Goal: Find specific page/section: Find specific page/section

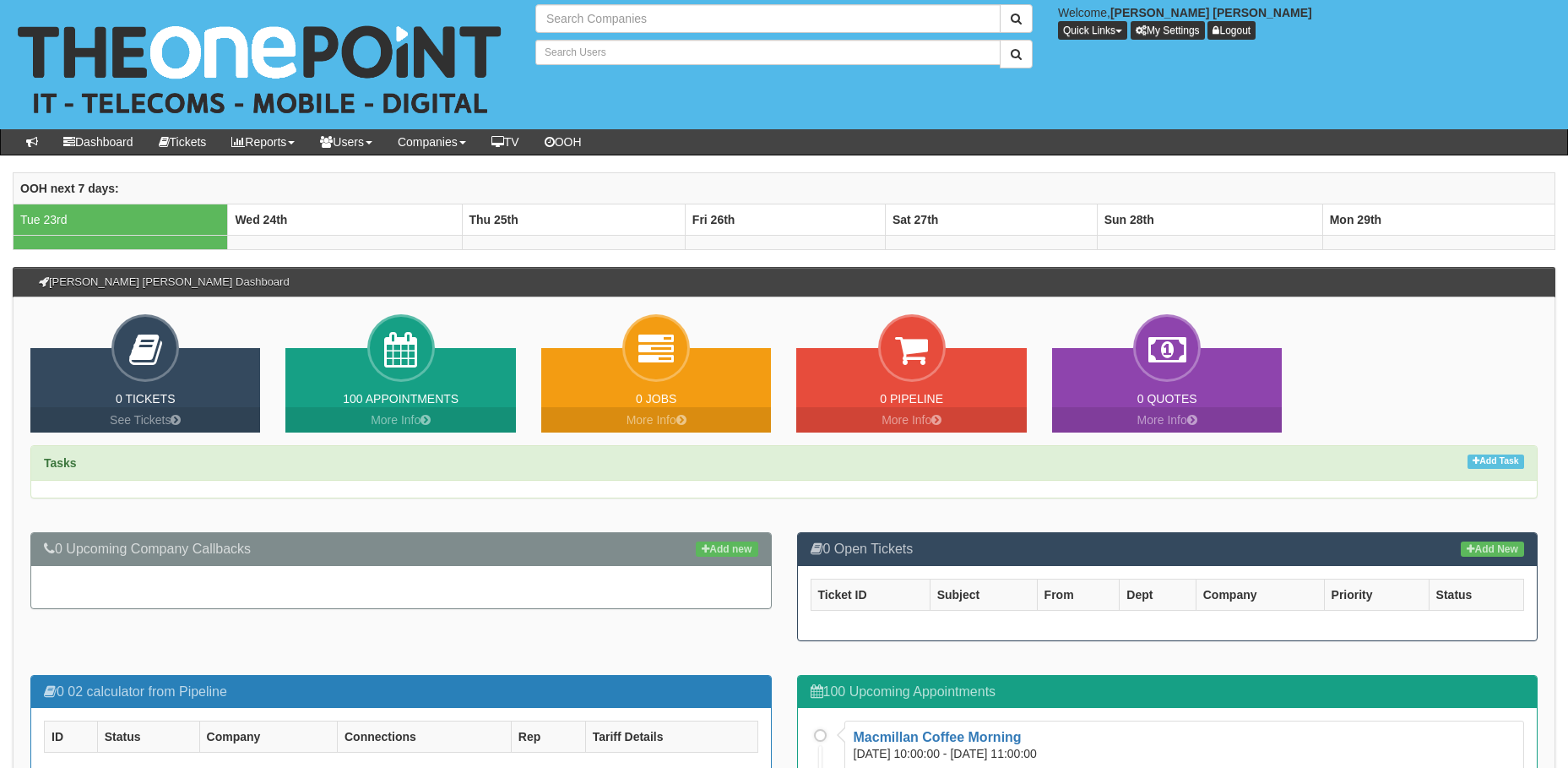
type input "Search Companies"
type input "Search Users"
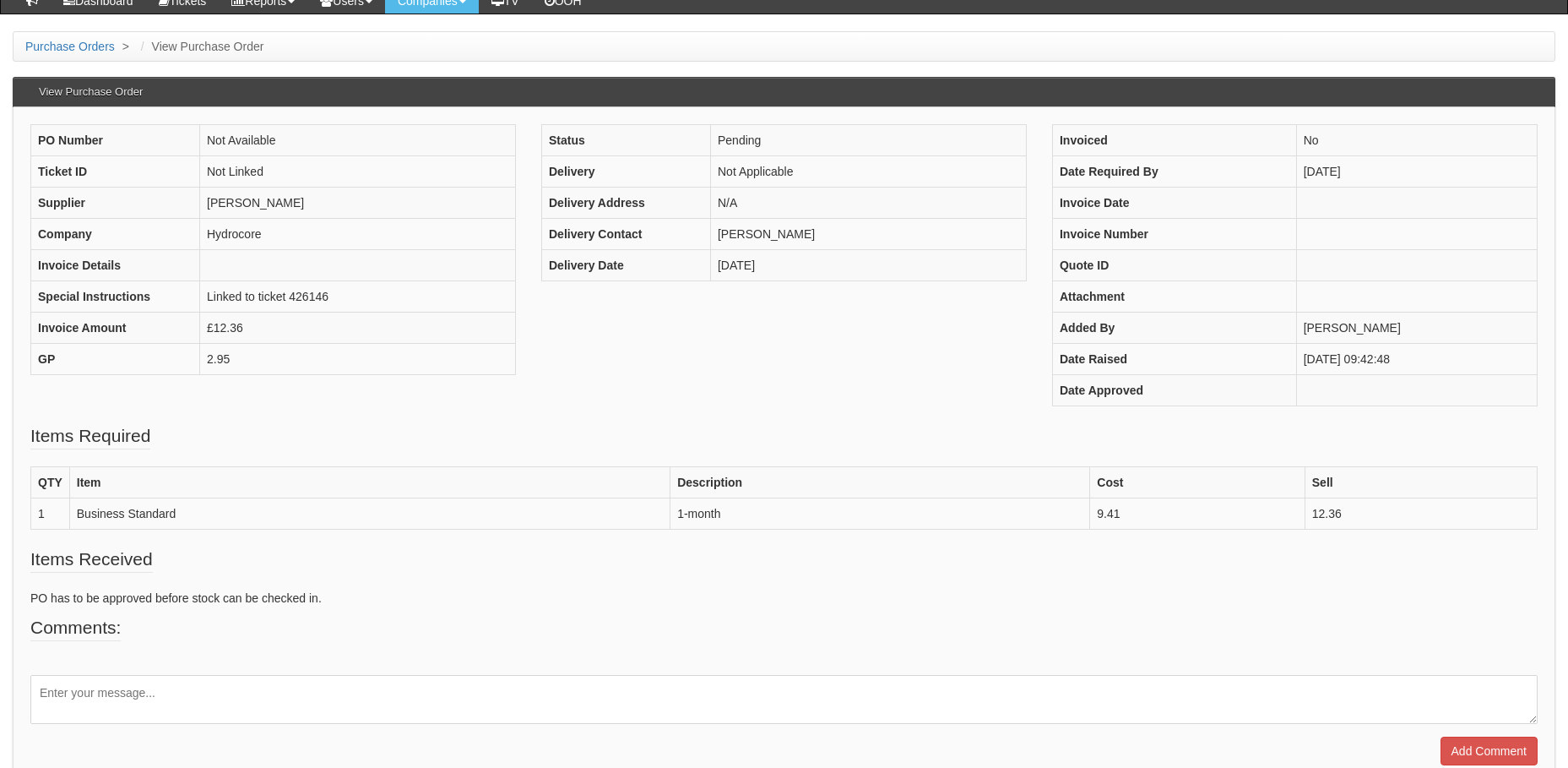
scroll to position [180, 0]
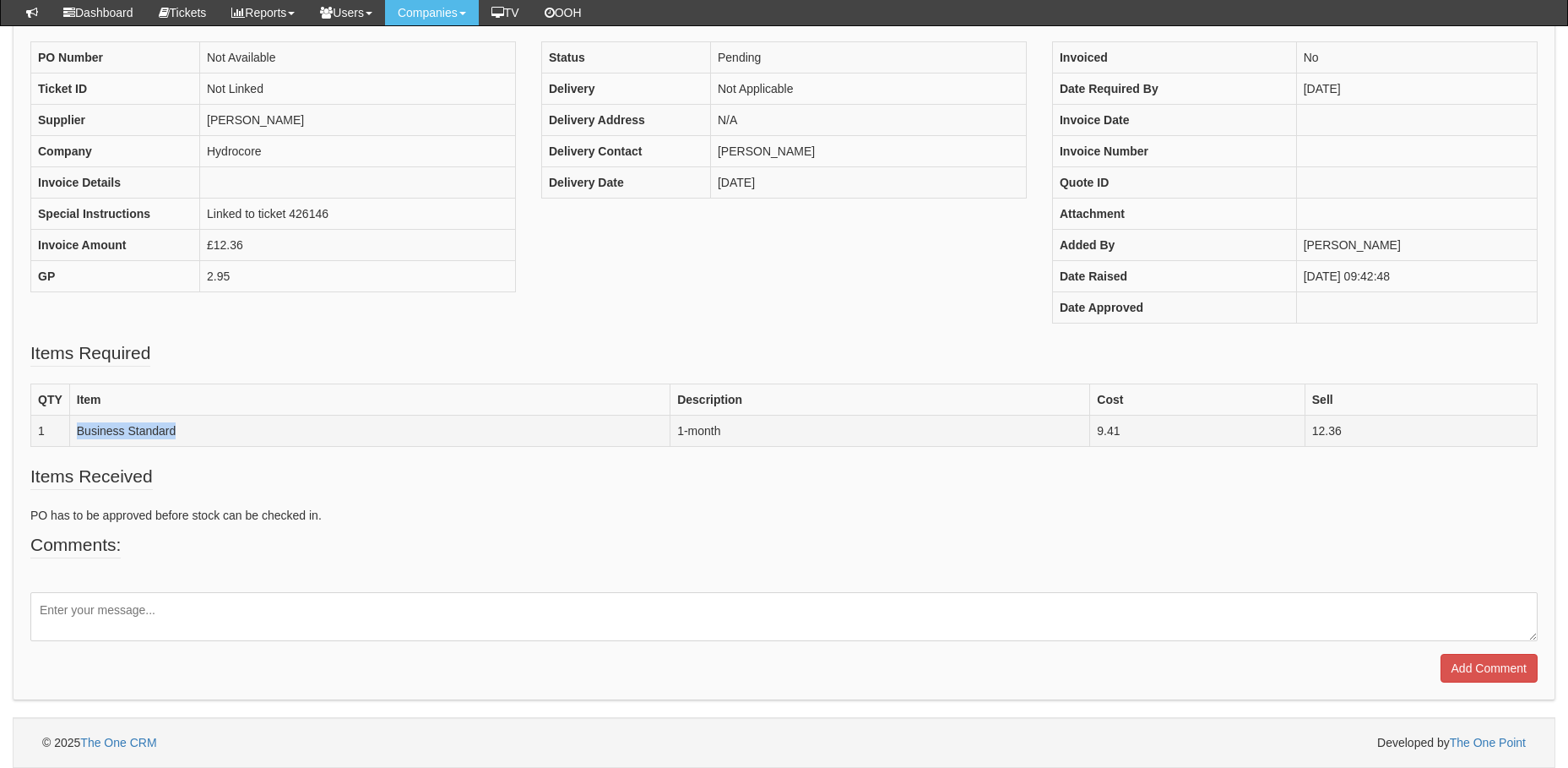
drag, startPoint x: 183, startPoint y: 431, endPoint x: 77, endPoint y: 433, distance: 106.0
click at [77, 433] on td "Business Standard" at bounding box center [369, 431] width 600 height 31
copy td "Business Standard"
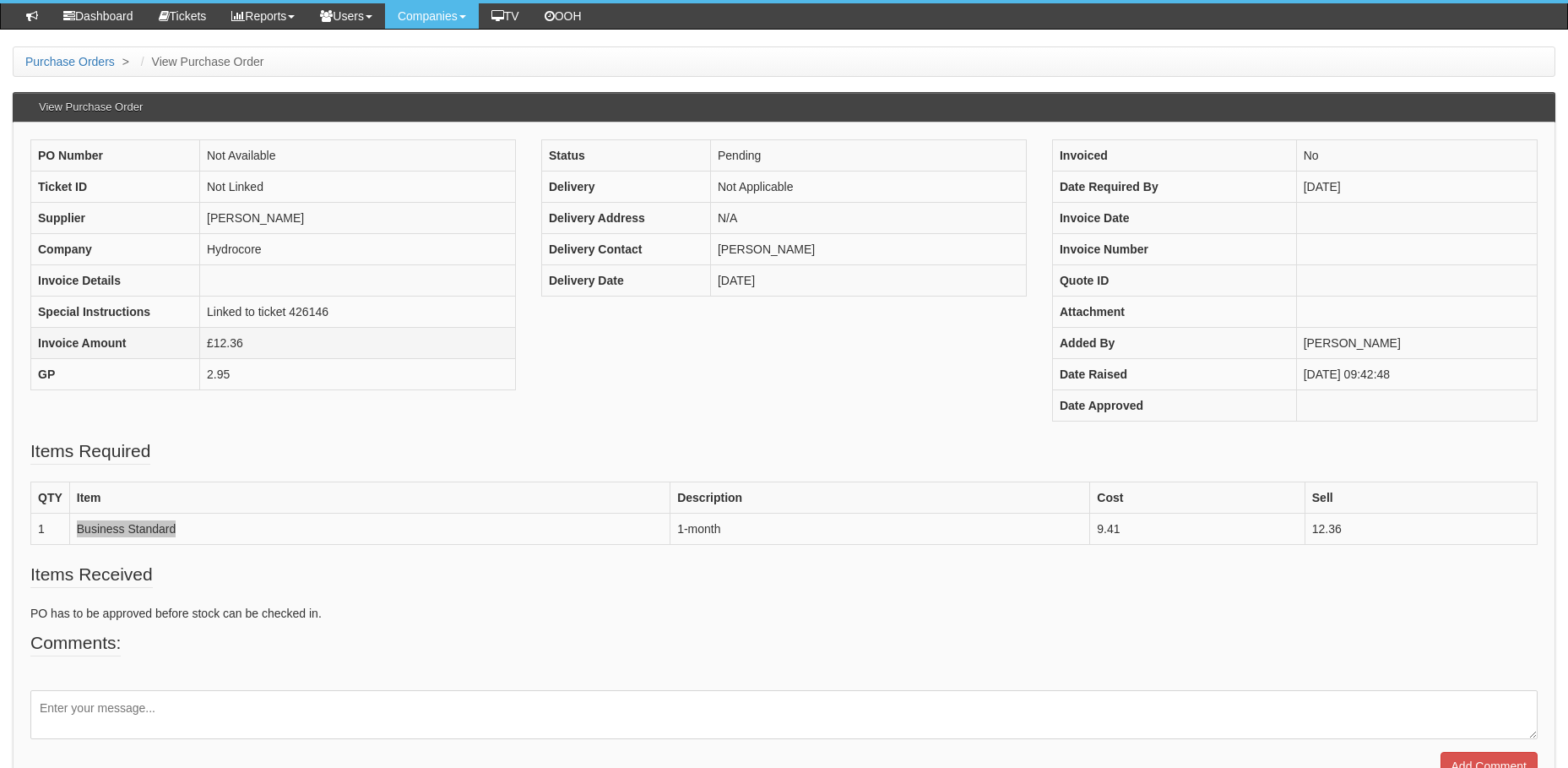
scroll to position [96, 0]
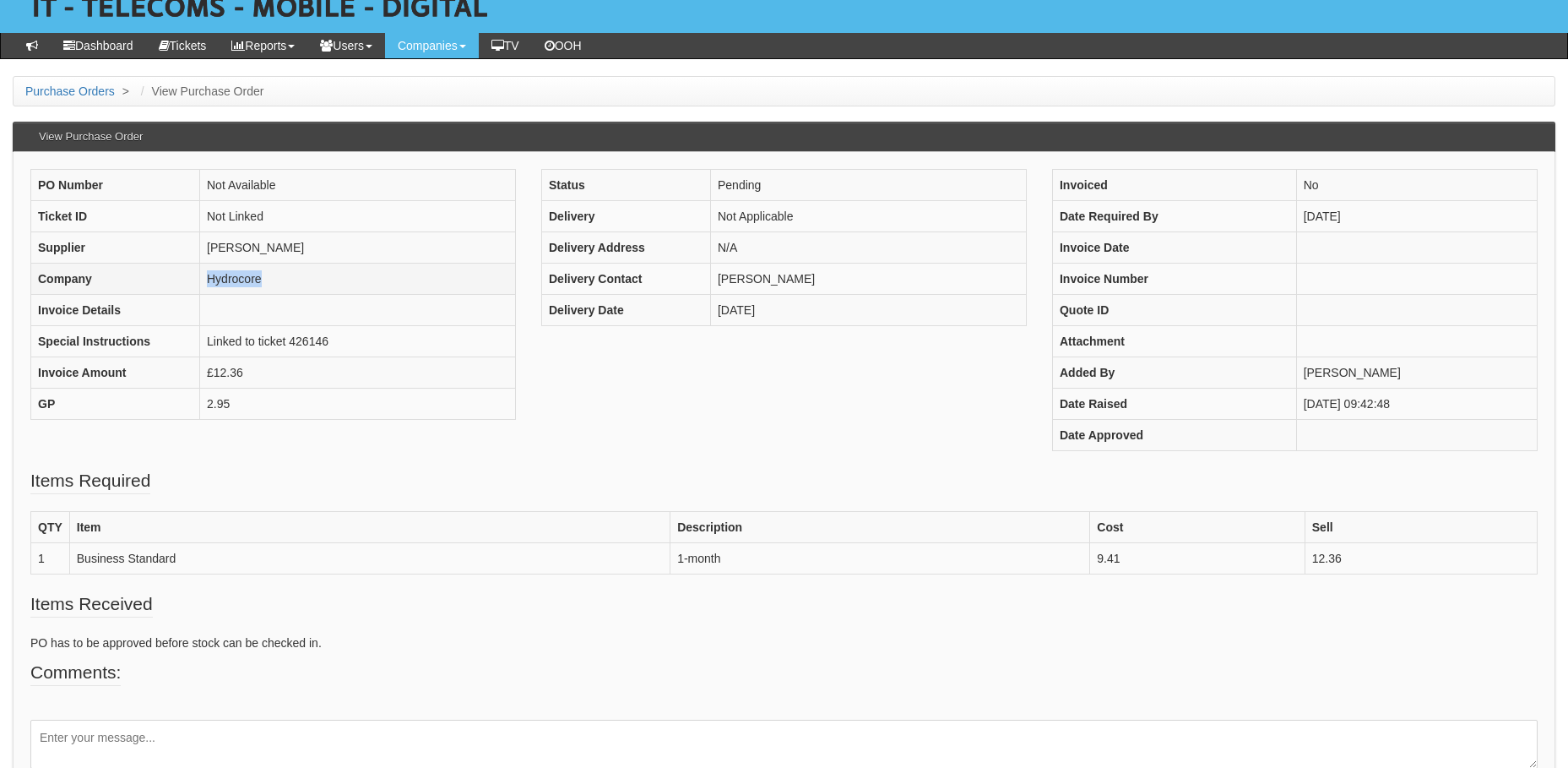
drag, startPoint x: 268, startPoint y: 272, endPoint x: 205, endPoint y: 277, distance: 63.2
click at [205, 277] on td "Hydrocore" at bounding box center [358, 279] width 315 height 31
copy td "Hydrocore"
drag, startPoint x: 182, startPoint y: 559, endPoint x: 80, endPoint y: 564, distance: 102.1
click at [80, 564] on td "Business Standard" at bounding box center [369, 559] width 600 height 31
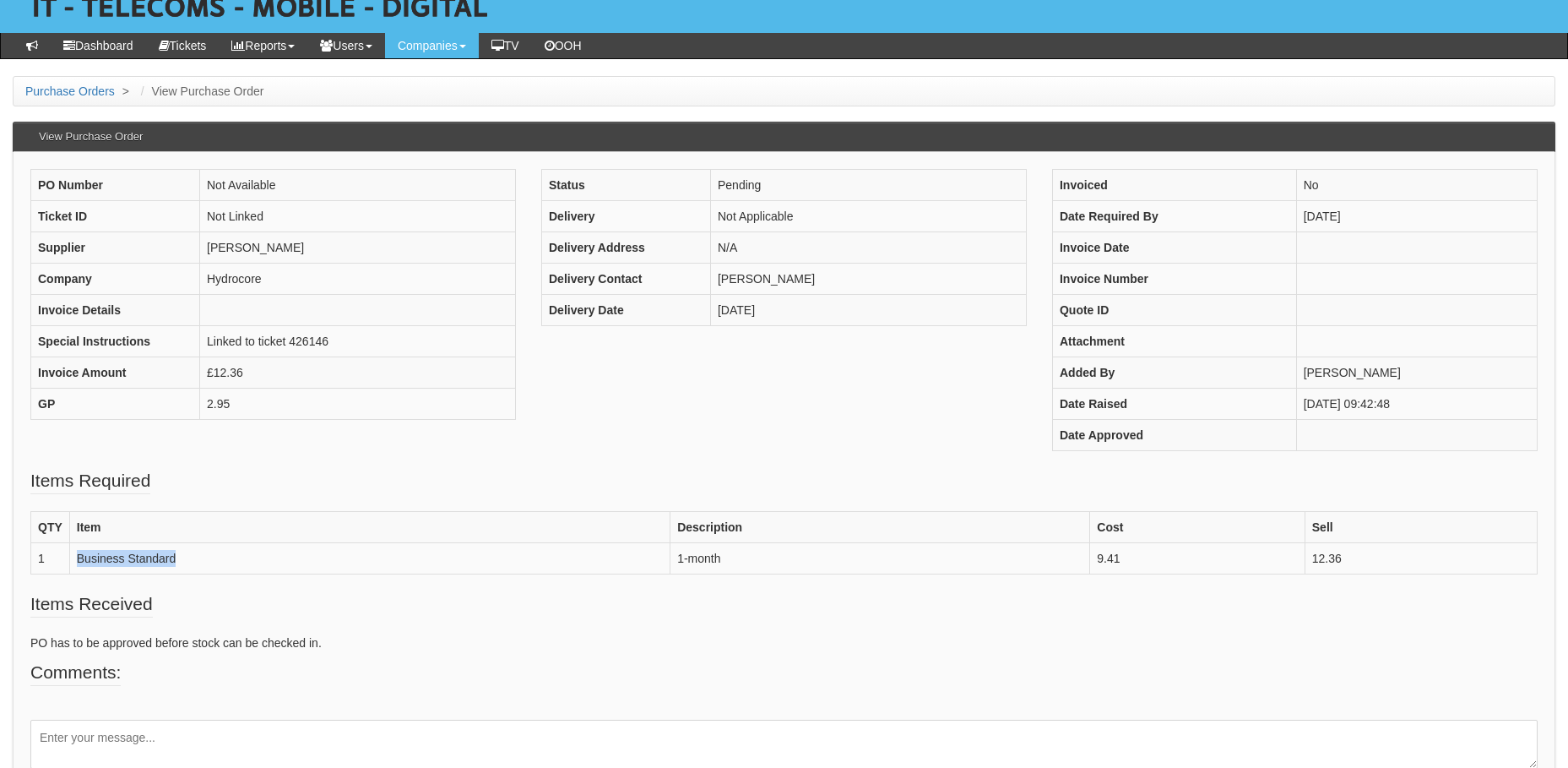
copy td "Business Standard"
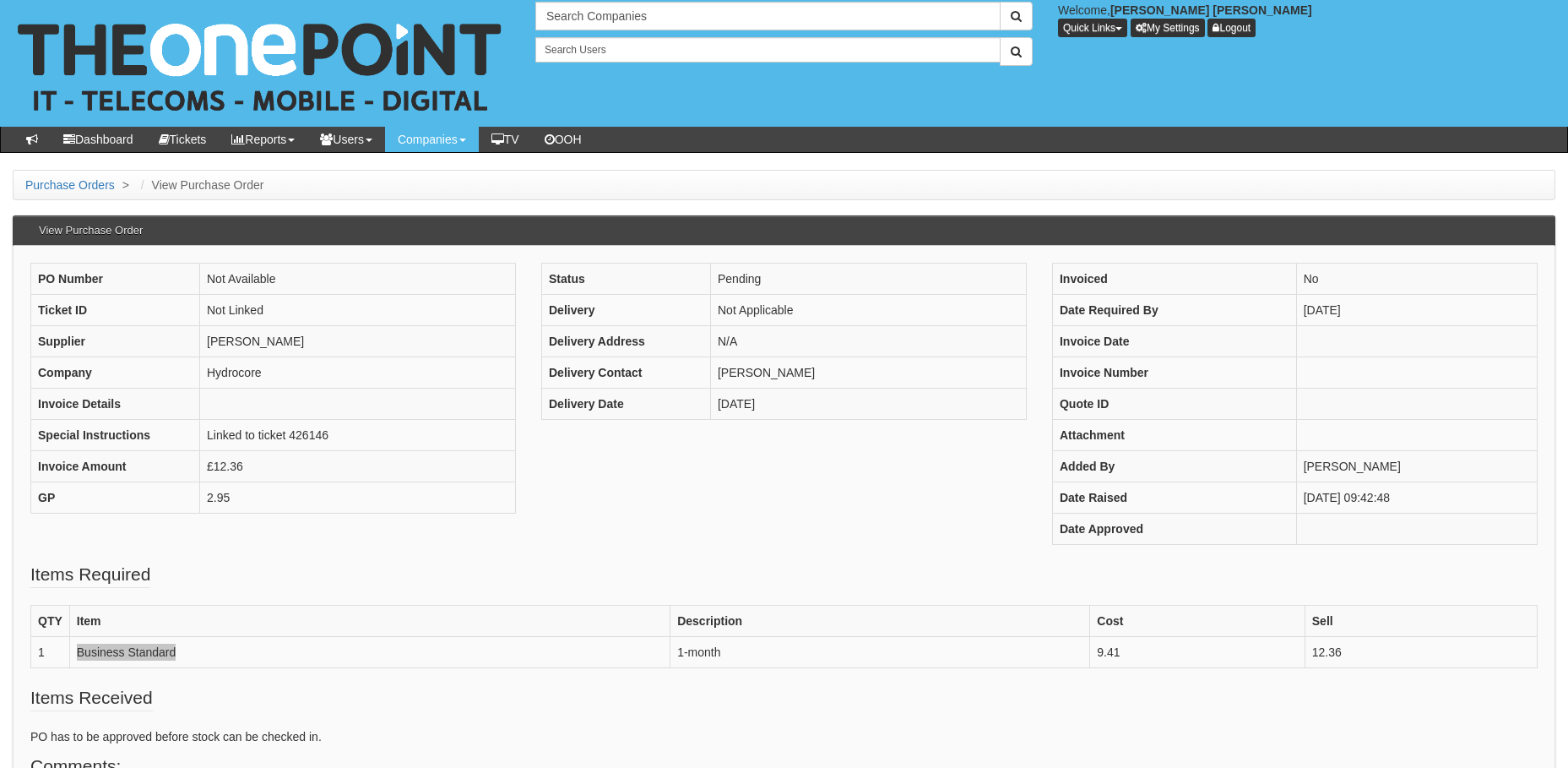
scroll to position [0, 0]
